Goal: Transaction & Acquisition: Purchase product/service

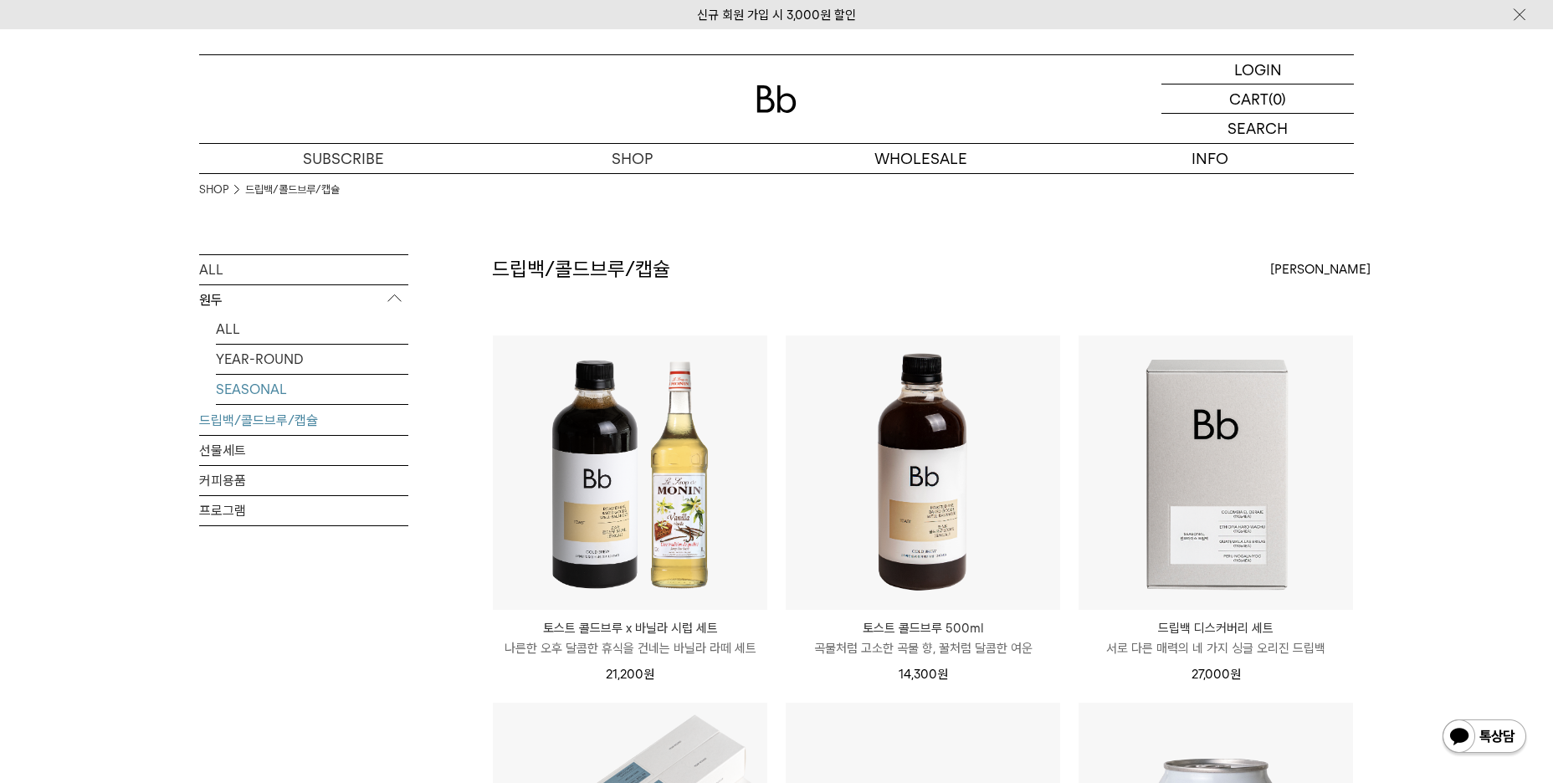
click at [258, 391] on link "SEASONAL" at bounding box center [312, 389] width 192 height 29
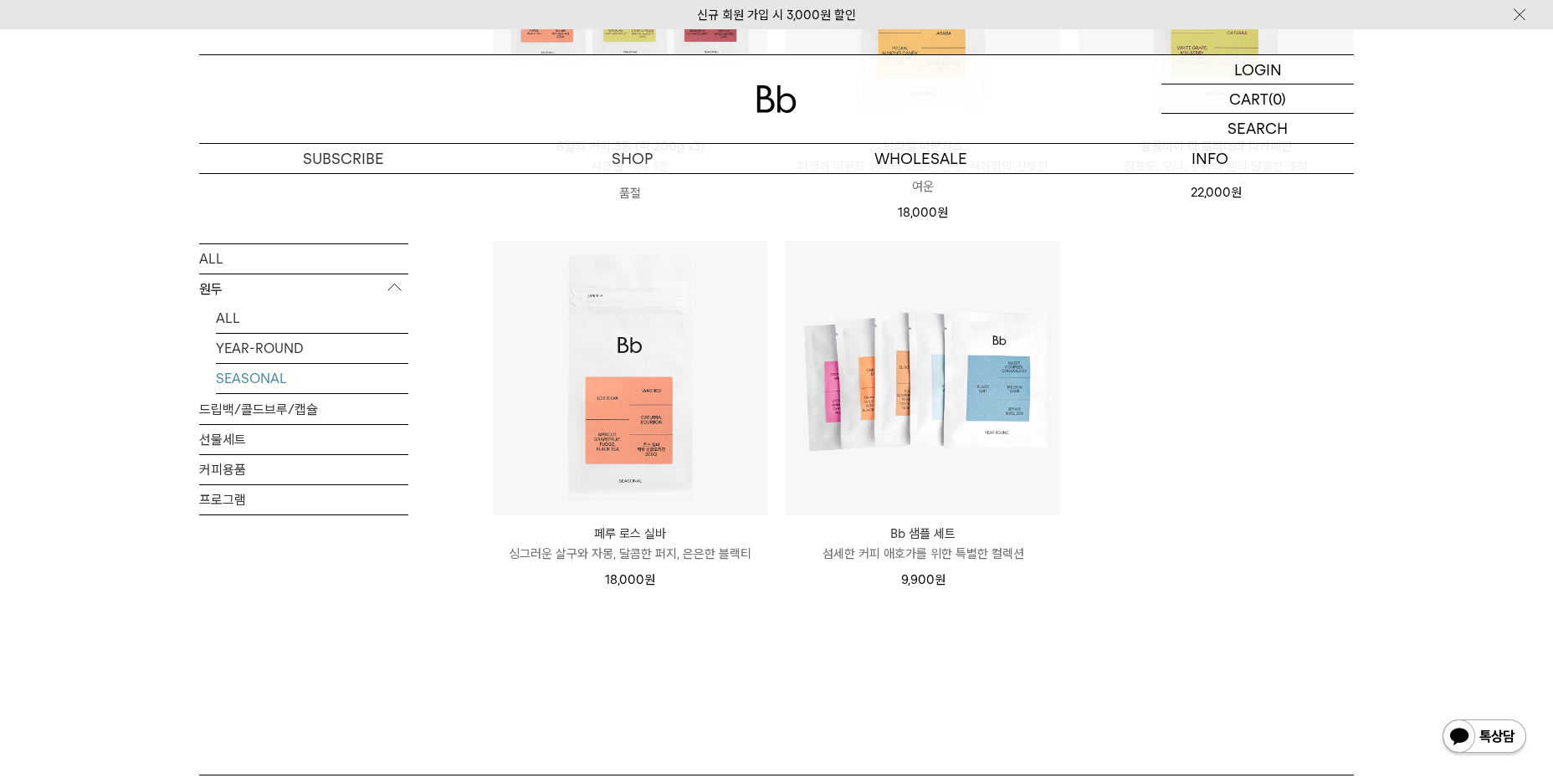
scroll to position [502, 0]
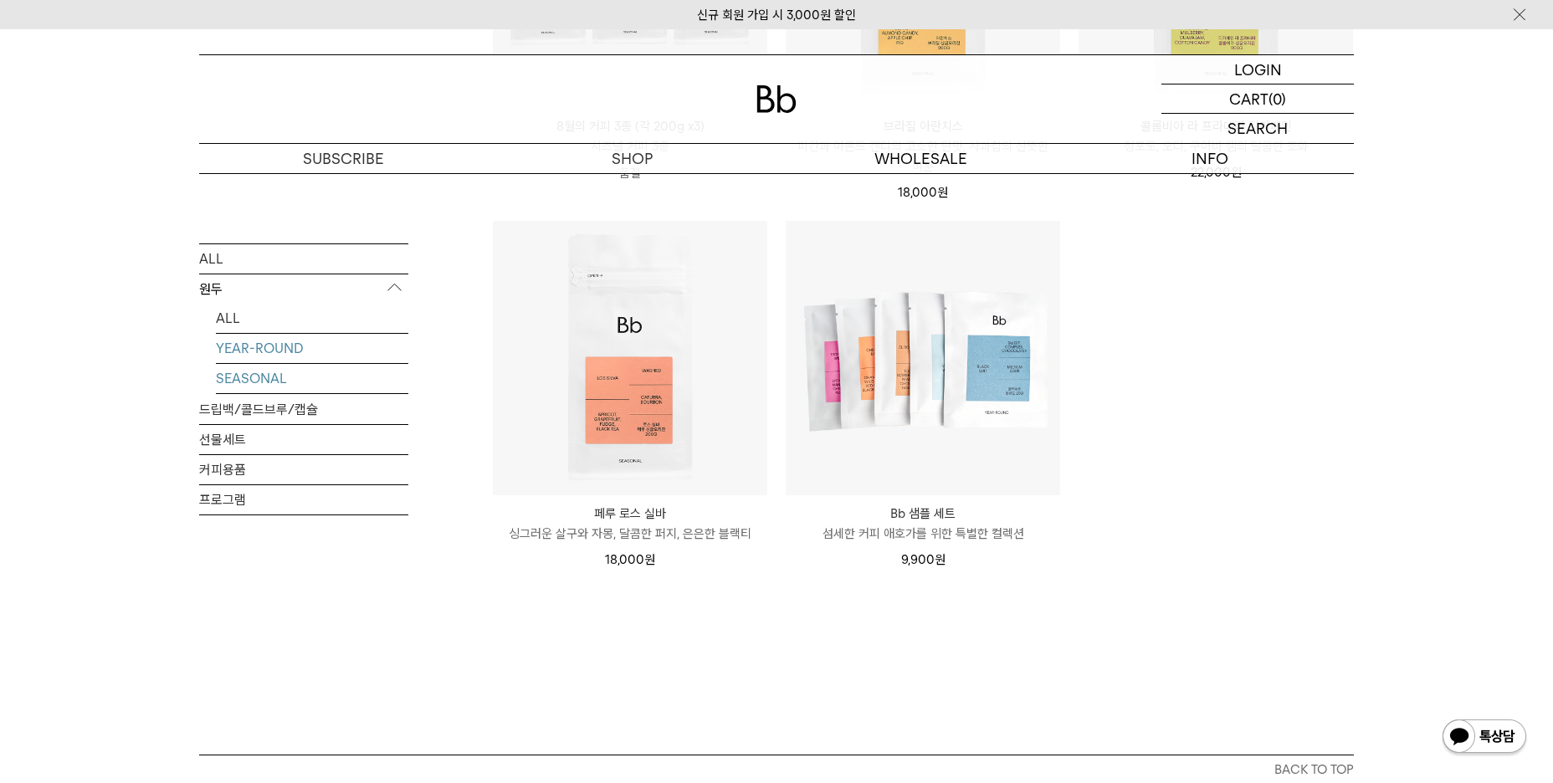
click at [237, 352] on link "YEAR-ROUND" at bounding box center [312, 347] width 192 height 29
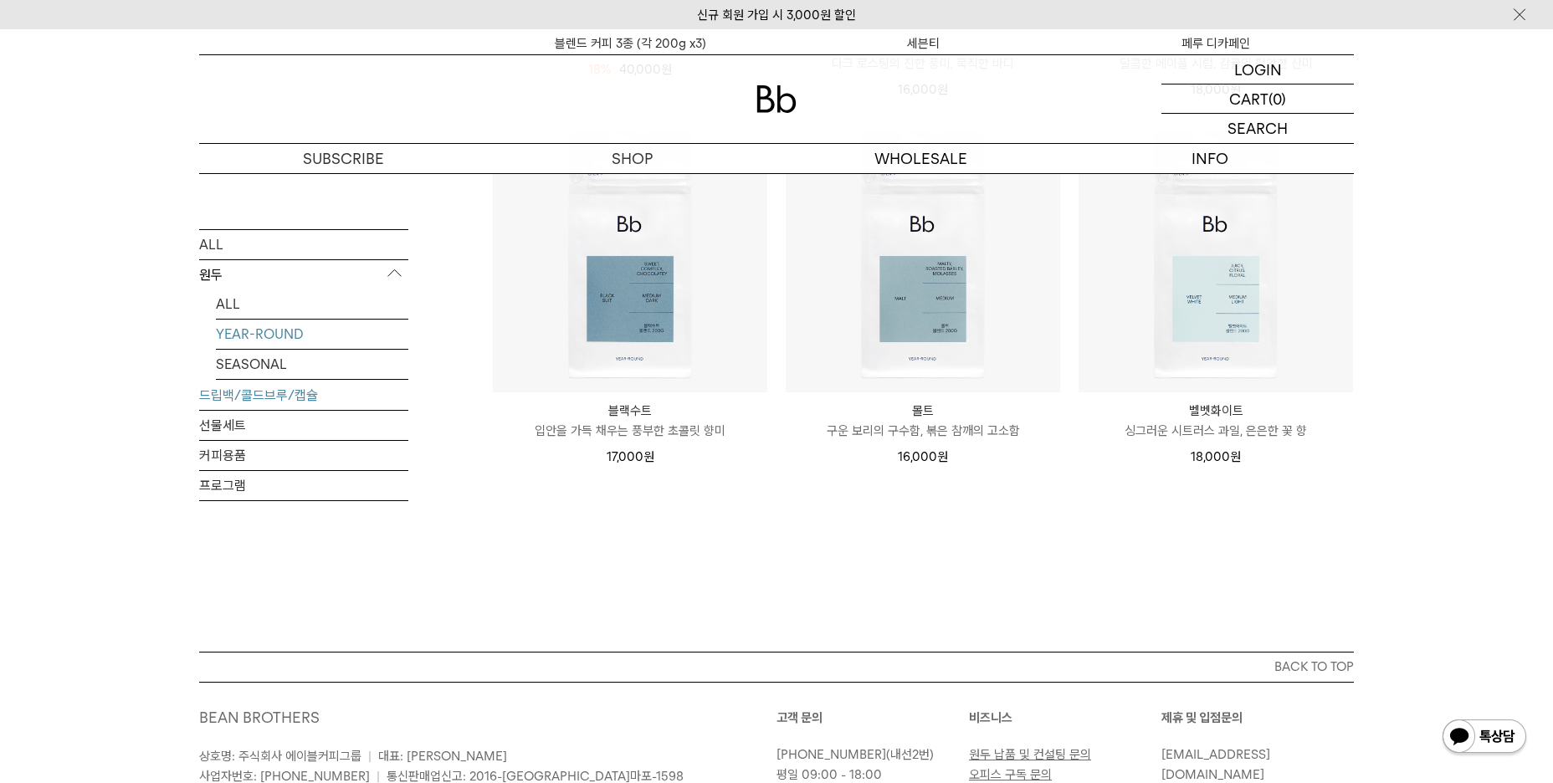
scroll to position [586, 0]
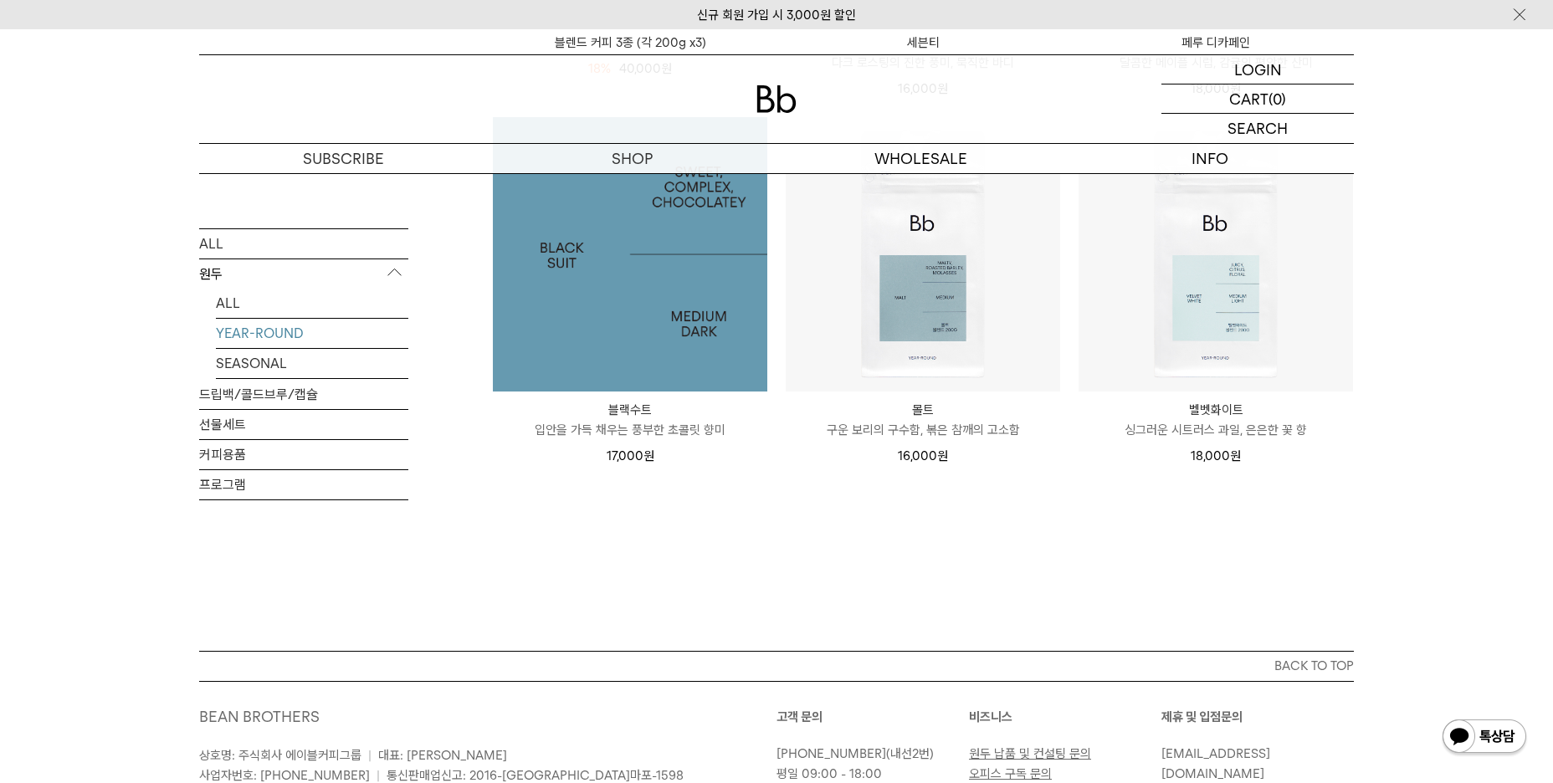
click at [544, 258] on img at bounding box center [630, 254] width 274 height 274
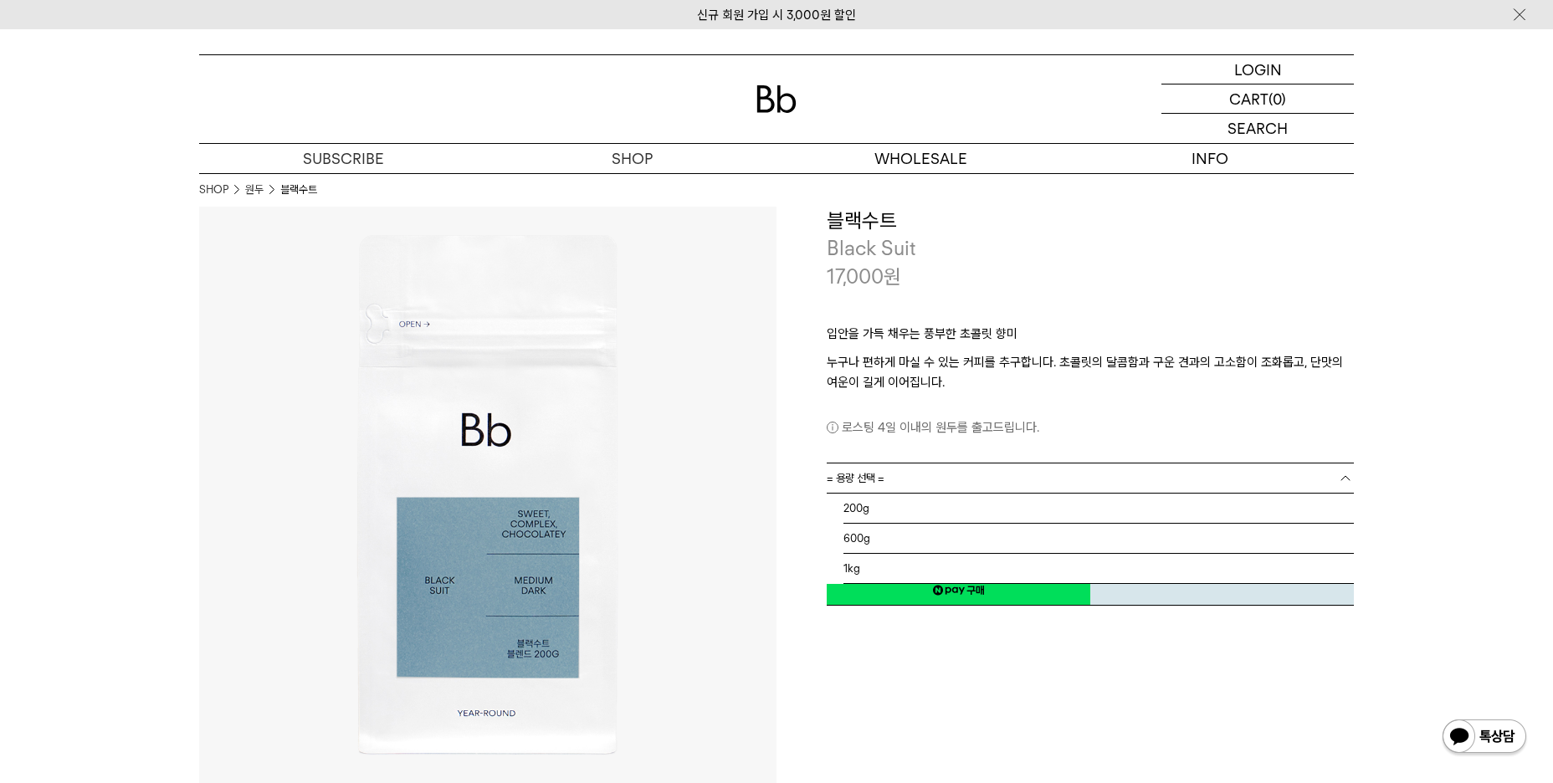
click at [914, 481] on link "= 용량 선택 =" at bounding box center [1090, 478] width 527 height 29
click at [872, 533] on li "600g" at bounding box center [1098, 539] width 510 height 30
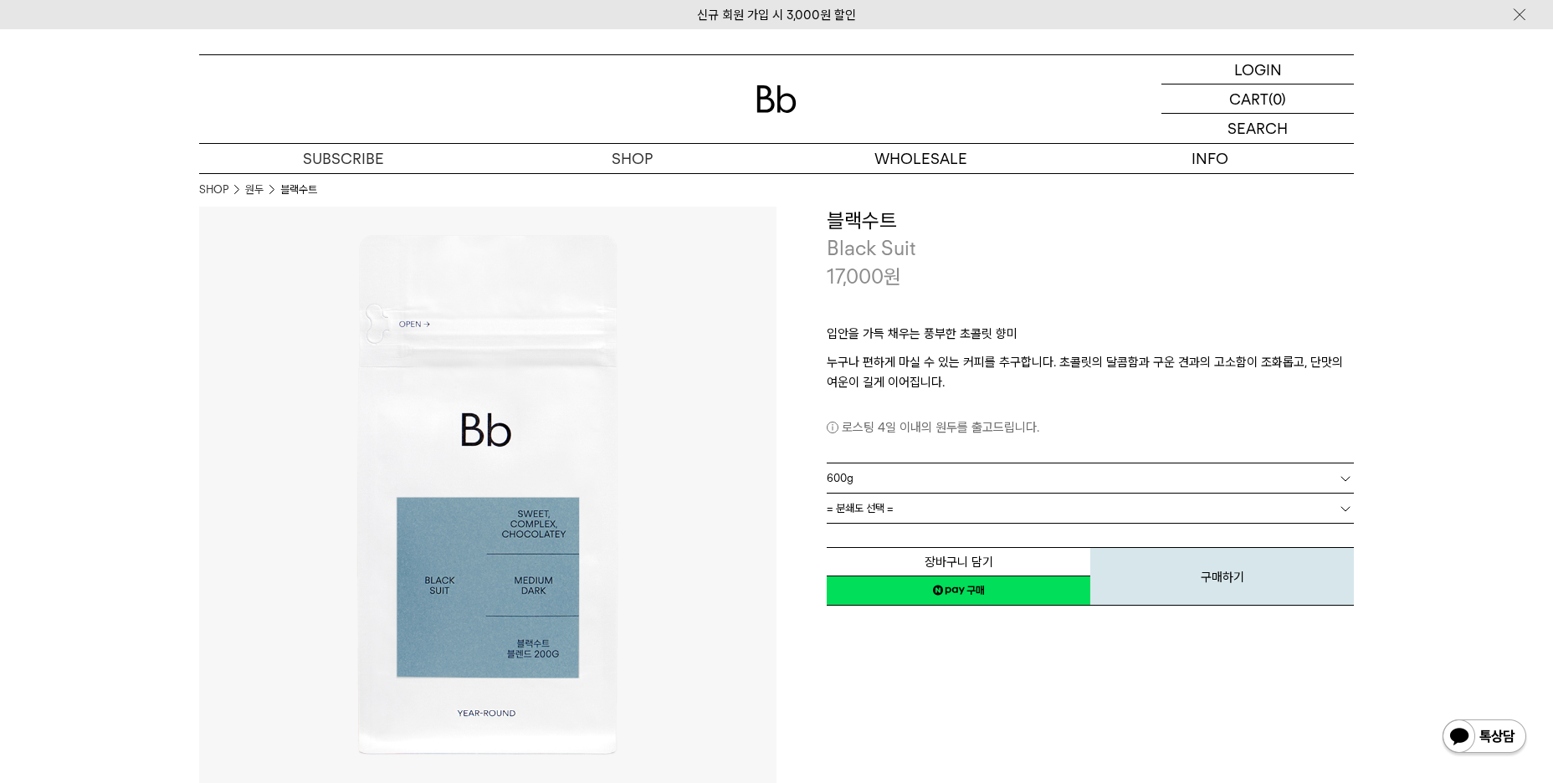
click at [899, 520] on link "= 분쇄도 선택 =" at bounding box center [1090, 508] width 527 height 29
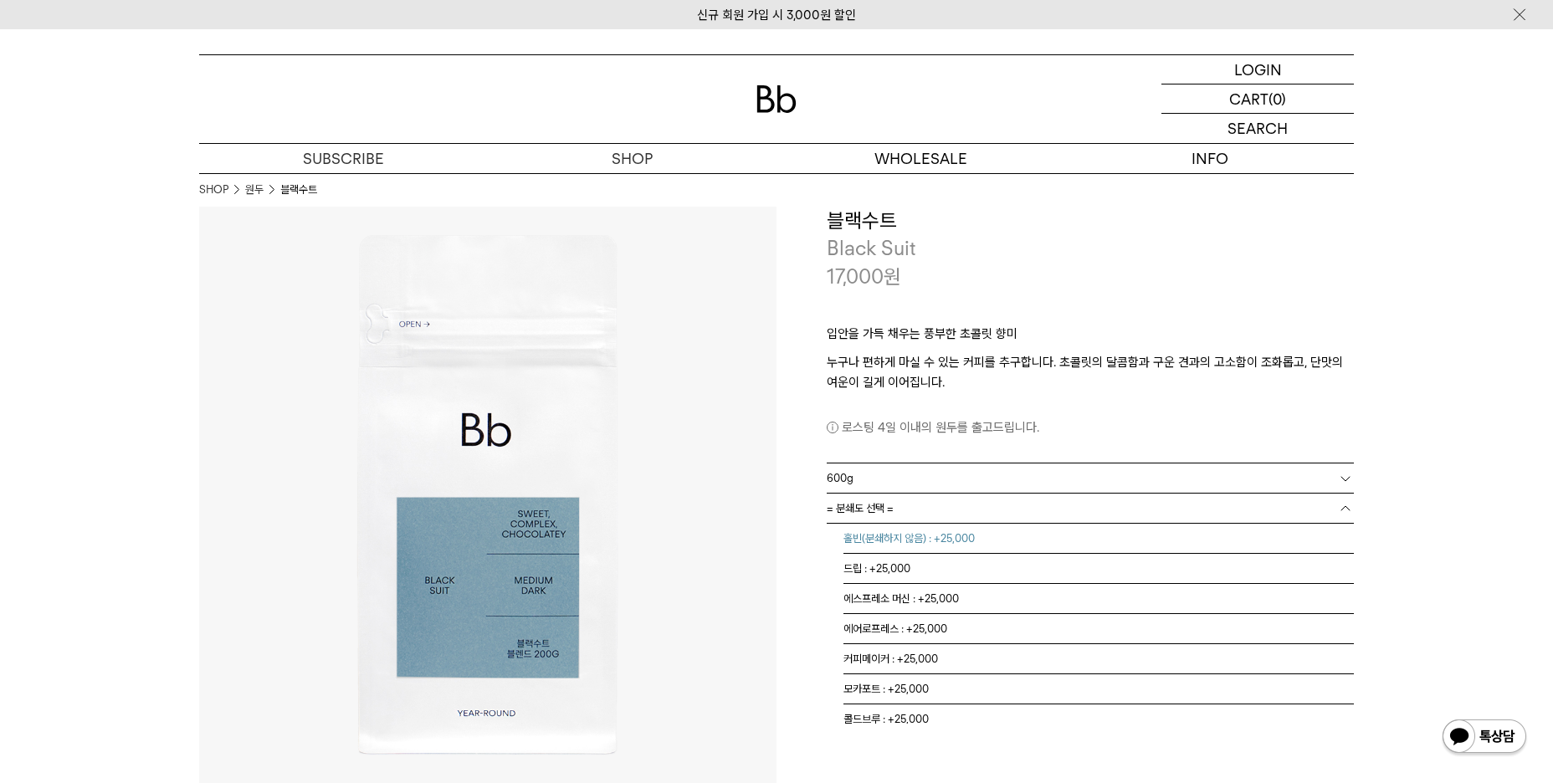
click at [921, 540] on li "홀빈(분쇄하지 않음) : +25,000" at bounding box center [1098, 539] width 510 height 30
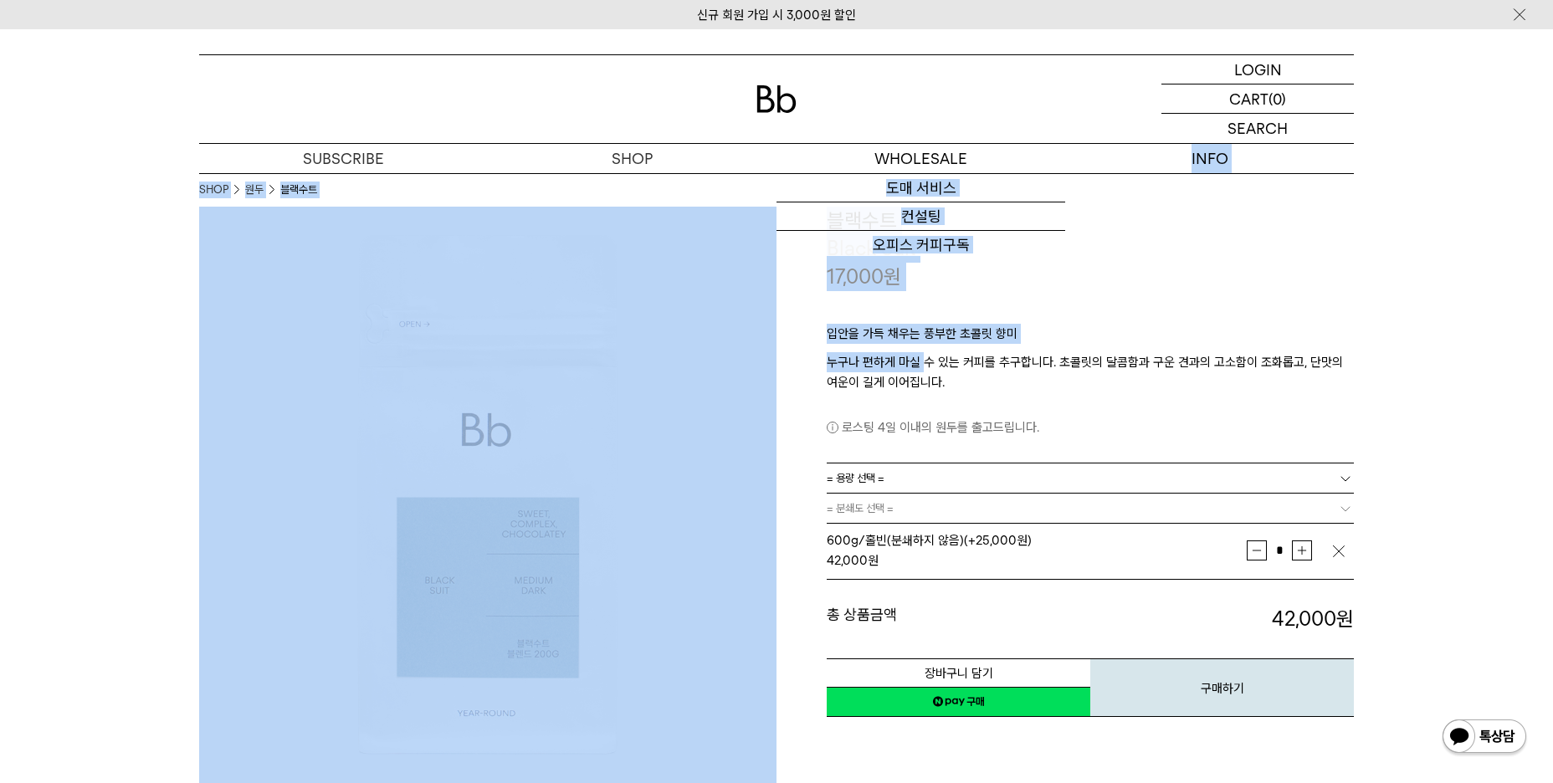
drag, startPoint x: 922, startPoint y: 151, endPoint x: 920, endPoint y: 354, distance: 202.5
